Goal: Task Accomplishment & Management: Complete application form

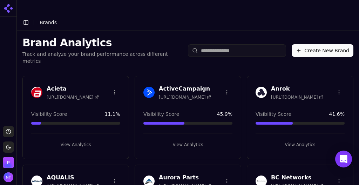
click at [317, 44] on button "Create New Brand" at bounding box center [323, 50] width 62 height 13
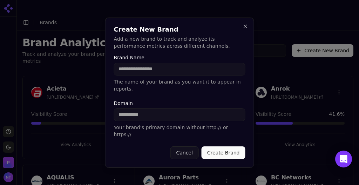
click at [168, 112] on input "Domain" at bounding box center [180, 114] width 132 height 13
paste input "**********"
type input "**********"
click at [153, 75] on input "Brand Name" at bounding box center [180, 69] width 132 height 13
type input "********"
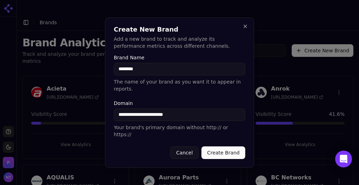
click at [222, 146] on button "Create Brand" at bounding box center [224, 152] width 44 height 13
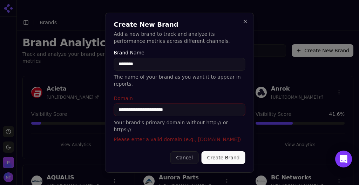
click at [198, 112] on input "**********" at bounding box center [180, 109] width 132 height 13
drag, startPoint x: 144, startPoint y: 110, endPoint x: 90, endPoint y: 107, distance: 54.4
click at [90, 107] on body "Support Toggle theme [PERSON_NAME] Toggle Sidebar Brands Brand Analytics Track …" at bounding box center [179, 99] width 359 height 199
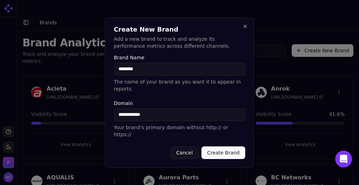
type input "**********"
click at [214, 146] on button "Create Brand" at bounding box center [224, 152] width 44 height 13
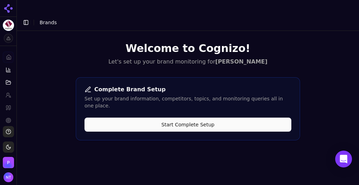
click at [206, 117] on button "Start Complete Setup" at bounding box center [188, 124] width 207 height 14
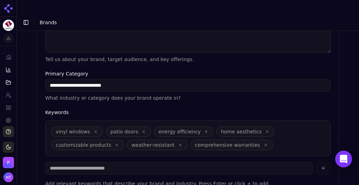
scroll to position [265, 0]
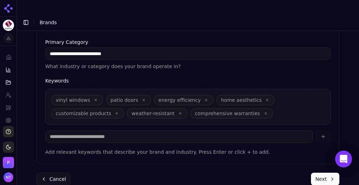
click at [317, 173] on button "Next" at bounding box center [325, 179] width 28 height 13
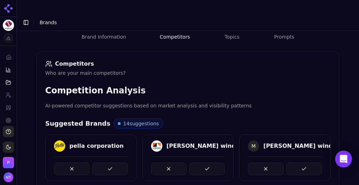
scroll to position [91, 0]
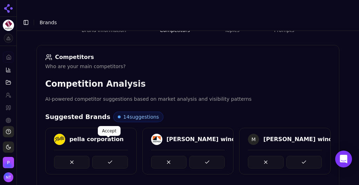
click at [104, 156] on button at bounding box center [109, 162] width 35 height 13
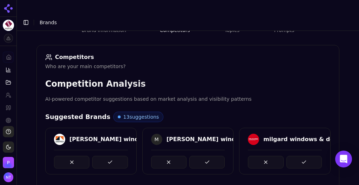
click at [104, 156] on button at bounding box center [109, 162] width 35 height 13
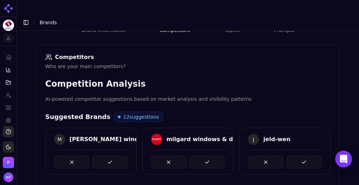
click at [104, 156] on button at bounding box center [109, 162] width 35 height 13
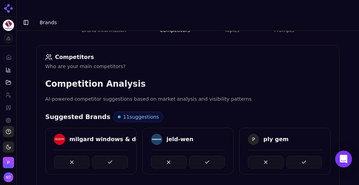
click at [104, 156] on button at bounding box center [109, 162] width 35 height 13
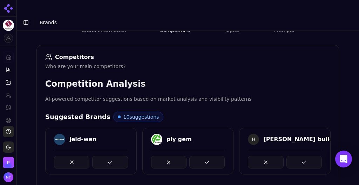
click at [104, 156] on button at bounding box center [109, 162] width 35 height 13
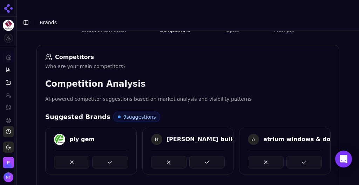
click at [104, 156] on button at bounding box center [109, 162] width 35 height 13
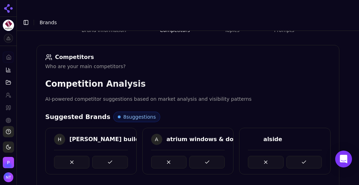
click at [104, 156] on button at bounding box center [109, 162] width 35 height 13
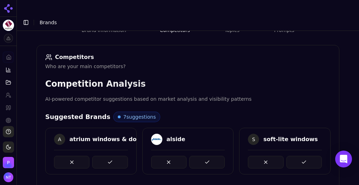
click at [104, 156] on button at bounding box center [109, 162] width 35 height 13
click at [189, 156] on button at bounding box center [206, 162] width 35 height 13
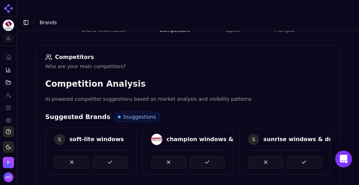
click at [104, 156] on button at bounding box center [109, 162] width 35 height 13
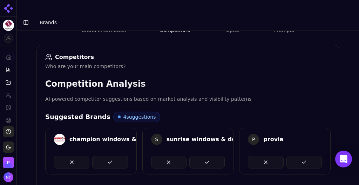
click at [104, 156] on button at bounding box center [109, 162] width 35 height 13
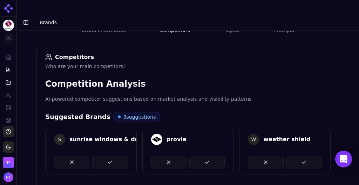
click at [104, 156] on button at bounding box center [109, 162] width 35 height 13
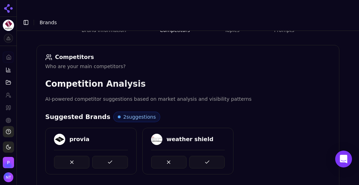
click at [104, 156] on button at bounding box center [109, 162] width 35 height 13
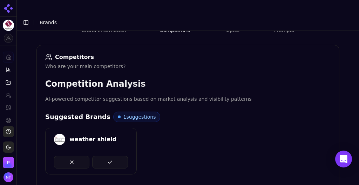
click at [104, 156] on button at bounding box center [109, 162] width 35 height 13
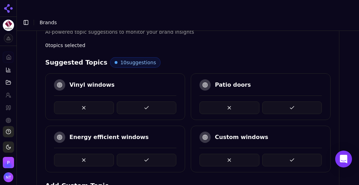
scroll to position [161, 0]
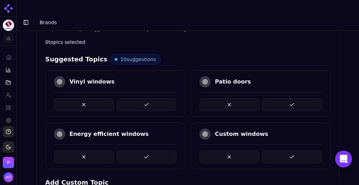
click at [152, 98] on button at bounding box center [147, 104] width 60 height 13
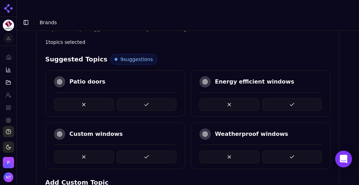
click at [280, 98] on button at bounding box center [292, 104] width 60 height 13
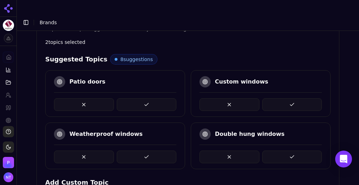
click at [137, 150] on button at bounding box center [147, 156] width 60 height 13
click at [159, 98] on button at bounding box center [147, 104] width 60 height 13
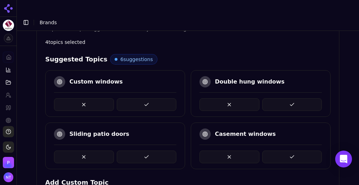
click at [157, 98] on button at bounding box center [147, 104] width 60 height 13
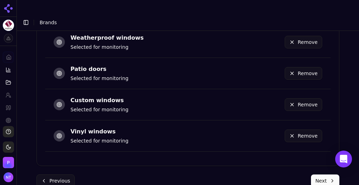
click at [315, 174] on button "Next" at bounding box center [325, 180] width 28 height 13
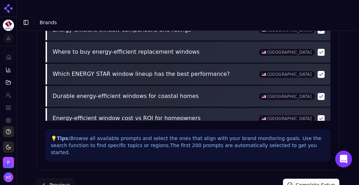
scroll to position [379, 0]
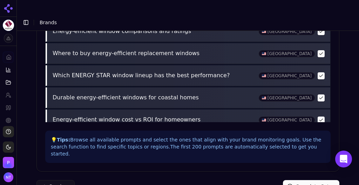
click at [310, 180] on button "Complete Setup" at bounding box center [311, 186] width 56 height 13
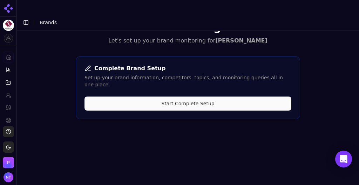
scroll to position [21, 0]
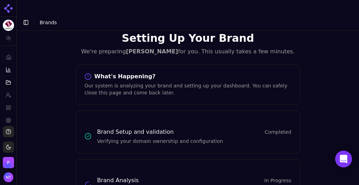
click at [25, 18] on button "Toggle Sidebar" at bounding box center [26, 23] width 10 height 10
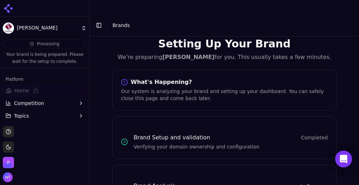
click at [26, 108] on button "Competition" at bounding box center [45, 102] width 84 height 11
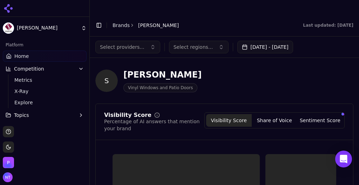
scroll to position [0, 0]
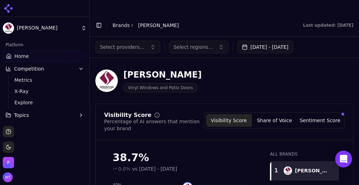
click at [100, 20] on button "Toggle Sidebar" at bounding box center [99, 25] width 10 height 10
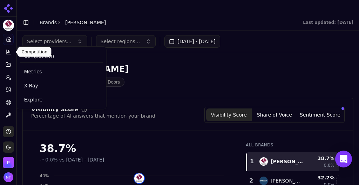
click at [6, 51] on icon at bounding box center [8, 52] width 4 height 4
click at [37, 99] on span "Explore" at bounding box center [61, 99] width 75 height 7
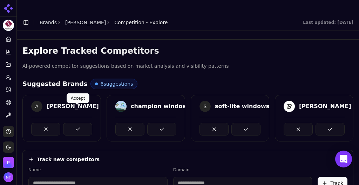
click at [79, 123] on button at bounding box center [77, 129] width 29 height 13
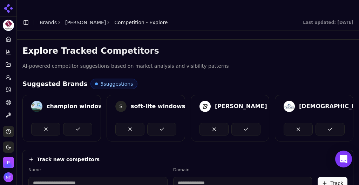
click at [79, 123] on button at bounding box center [77, 129] width 29 height 13
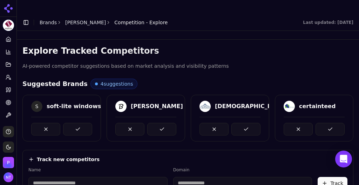
click at [79, 123] on button at bounding box center [77, 129] width 29 height 13
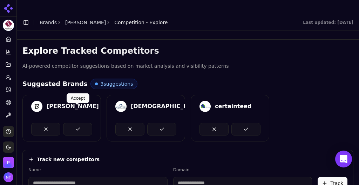
click at [77, 123] on button at bounding box center [77, 129] width 29 height 13
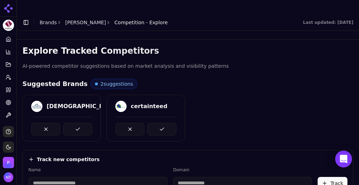
click at [77, 123] on button at bounding box center [77, 129] width 29 height 13
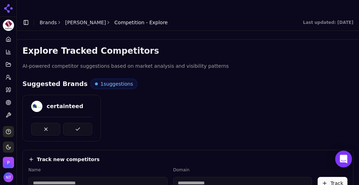
click at [77, 123] on button at bounding box center [77, 129] width 29 height 13
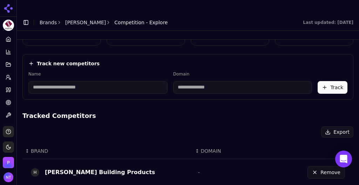
scroll to position [46, 0]
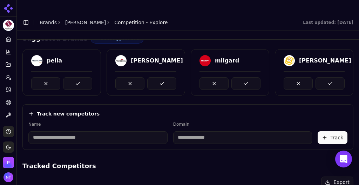
click at [67, 131] on input at bounding box center [97, 137] width 139 height 13
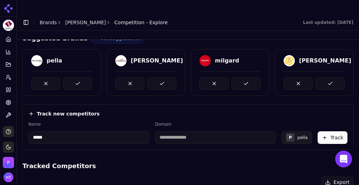
type input "*****"
click at [139, 110] on div "Track new competitors" at bounding box center [187, 113] width 319 height 7
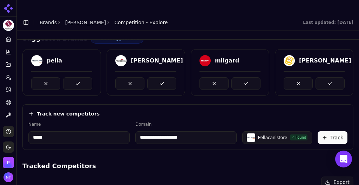
drag, startPoint x: 196, startPoint y: 125, endPoint x: 137, endPoint y: 131, distance: 58.5
click at [137, 131] on div "**********" at bounding box center [187, 127] width 331 height 46
type input "*********"
click at [332, 131] on button "Track" at bounding box center [333, 137] width 30 height 13
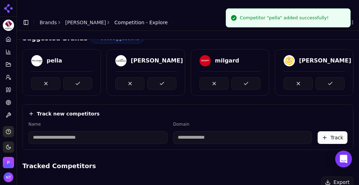
click at [95, 131] on input at bounding box center [97, 137] width 139 height 13
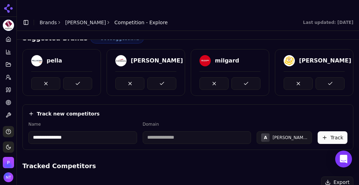
type input "**********"
paste input "**********"
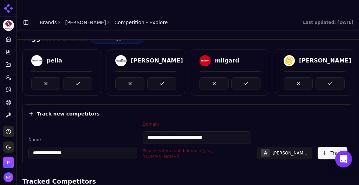
drag, startPoint x: 173, startPoint y: 123, endPoint x: 70, endPoint y: 119, distance: 103.2
click at [70, 121] on div "**********" at bounding box center [187, 140] width 319 height 38
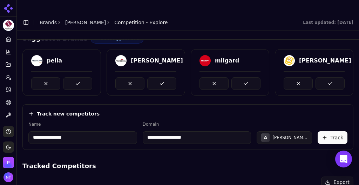
type input "**********"
click at [326, 131] on button "Track" at bounding box center [333, 137] width 30 height 13
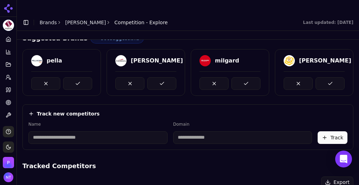
scroll to position [13, 0]
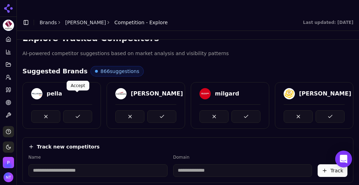
click at [73, 110] on button at bounding box center [77, 116] width 29 height 13
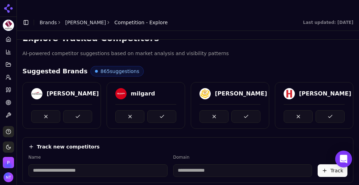
click at [73, 110] on button at bounding box center [77, 116] width 29 height 13
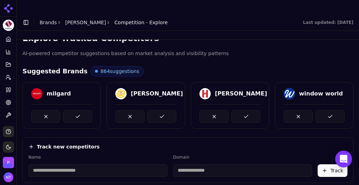
click at [73, 110] on button at bounding box center [77, 116] width 29 height 13
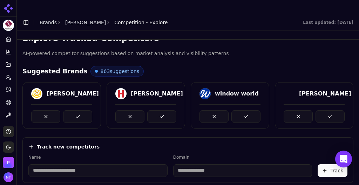
click at [73, 110] on button at bounding box center [77, 116] width 29 height 13
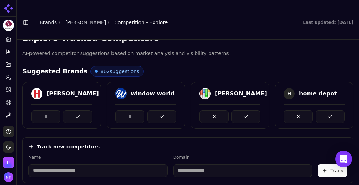
click at [73, 110] on button at bounding box center [77, 116] width 29 height 13
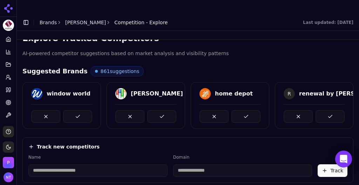
click at [73, 110] on button at bounding box center [77, 116] width 29 height 13
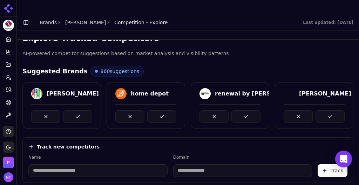
click at [73, 110] on button at bounding box center [77, 116] width 29 height 13
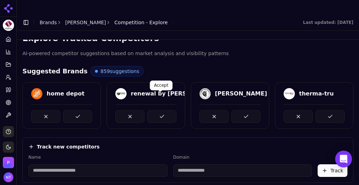
click at [162, 110] on button at bounding box center [161, 116] width 29 height 13
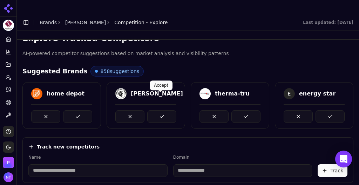
click at [168, 110] on button at bounding box center [161, 116] width 29 height 13
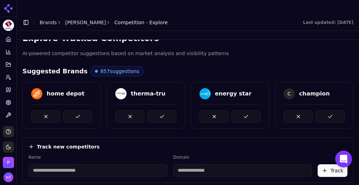
click at [168, 110] on button at bounding box center [161, 116] width 29 height 13
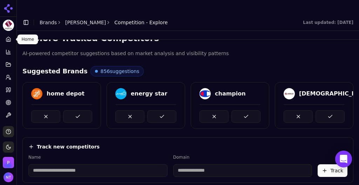
click at [5, 40] on link "Home" at bounding box center [8, 39] width 11 height 11
